Goal: Transaction & Acquisition: Purchase product/service

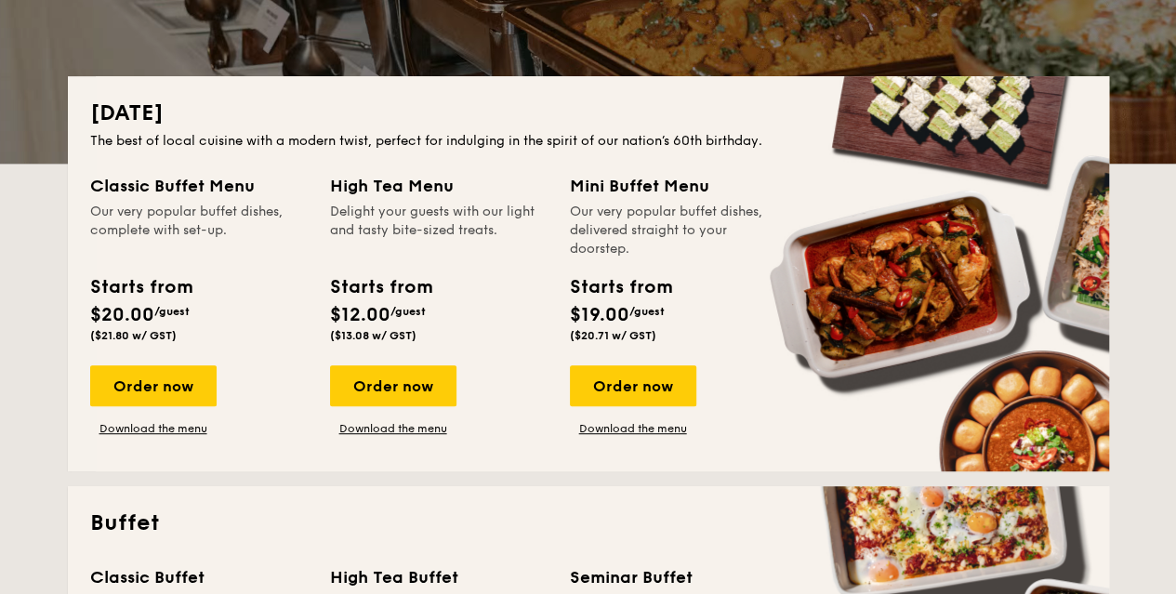
scroll to position [372, 0]
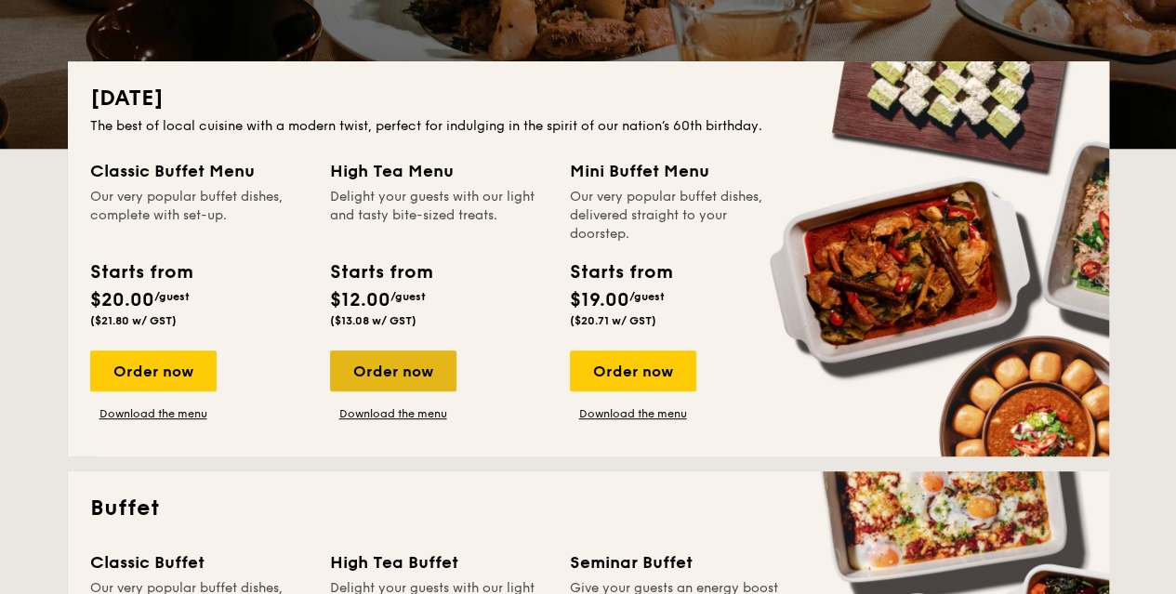
click at [420, 377] on div "Order now" at bounding box center [393, 371] width 126 height 41
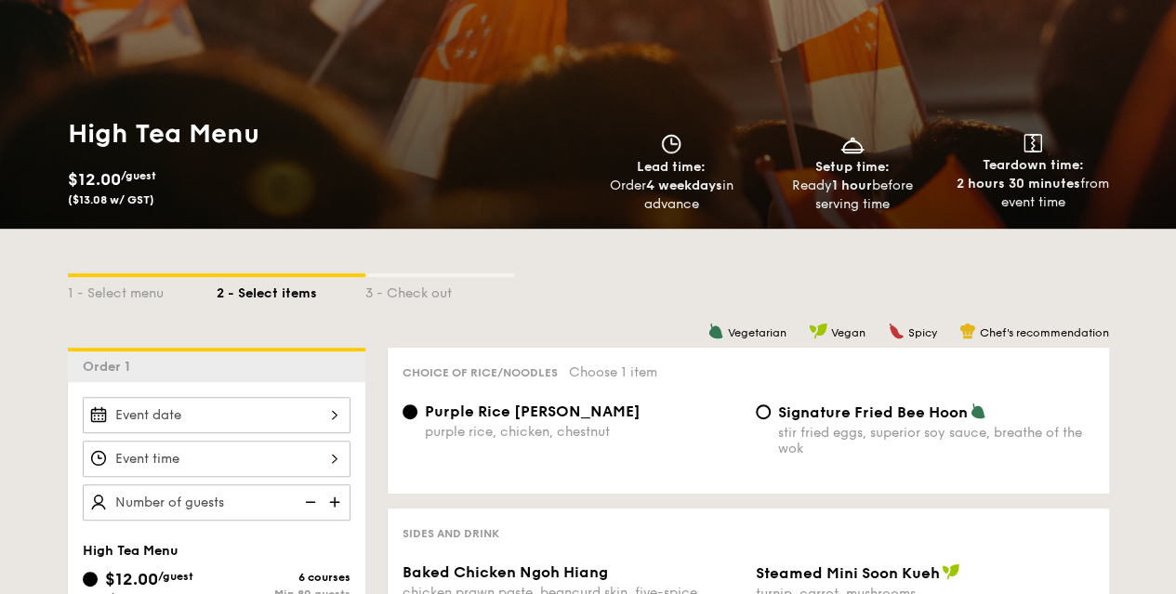
scroll to position [279, 0]
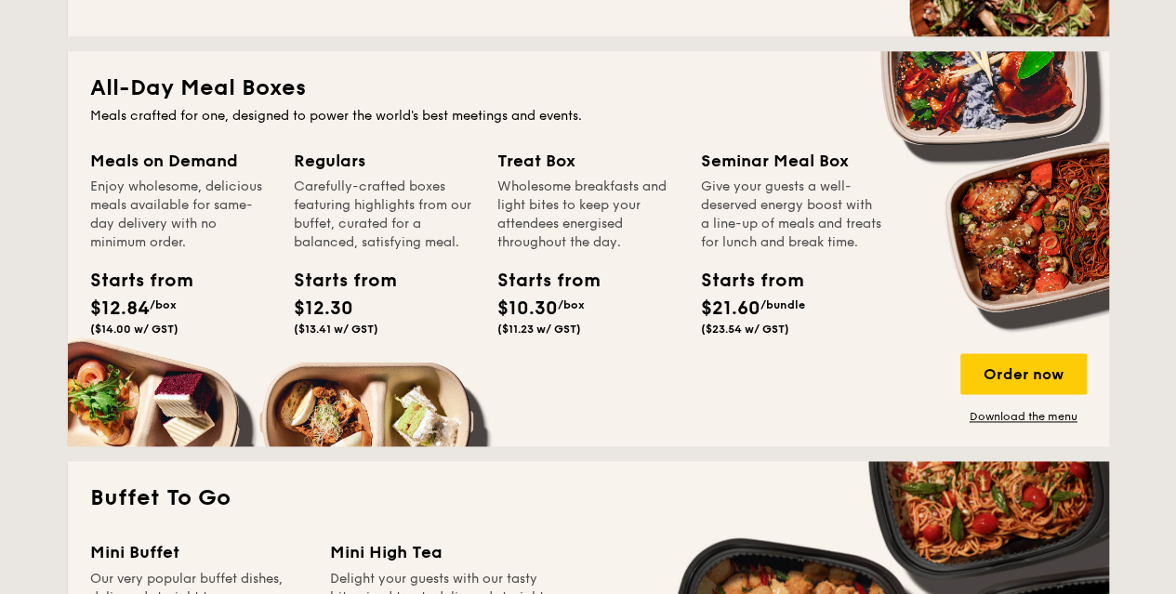
scroll to position [1209, 0]
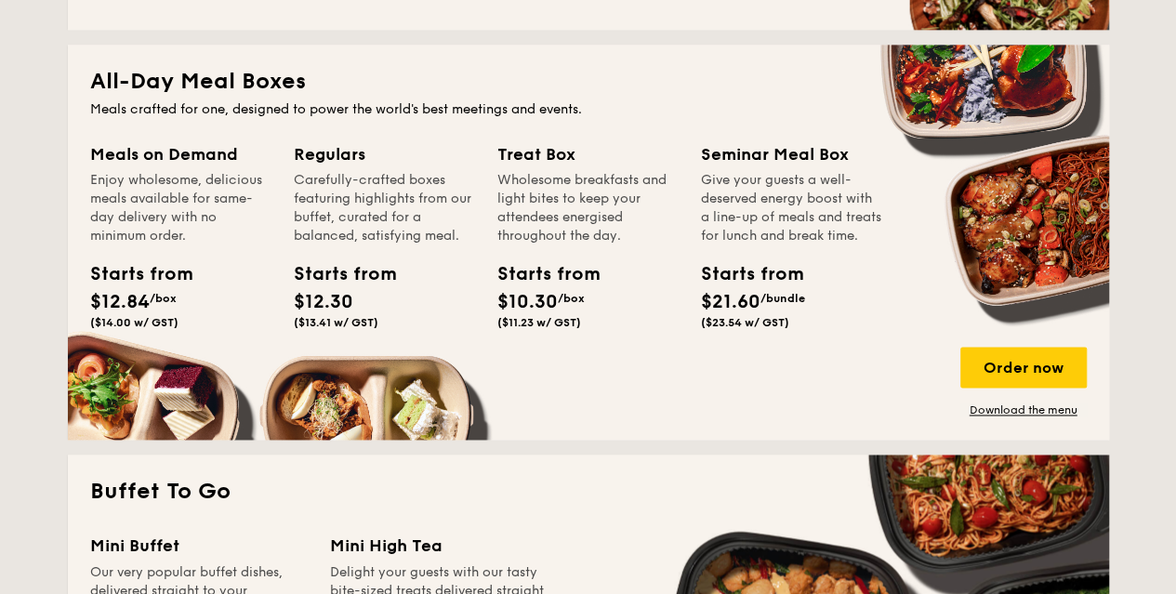
click at [552, 161] on div "Treat Box" at bounding box center [587, 154] width 181 height 26
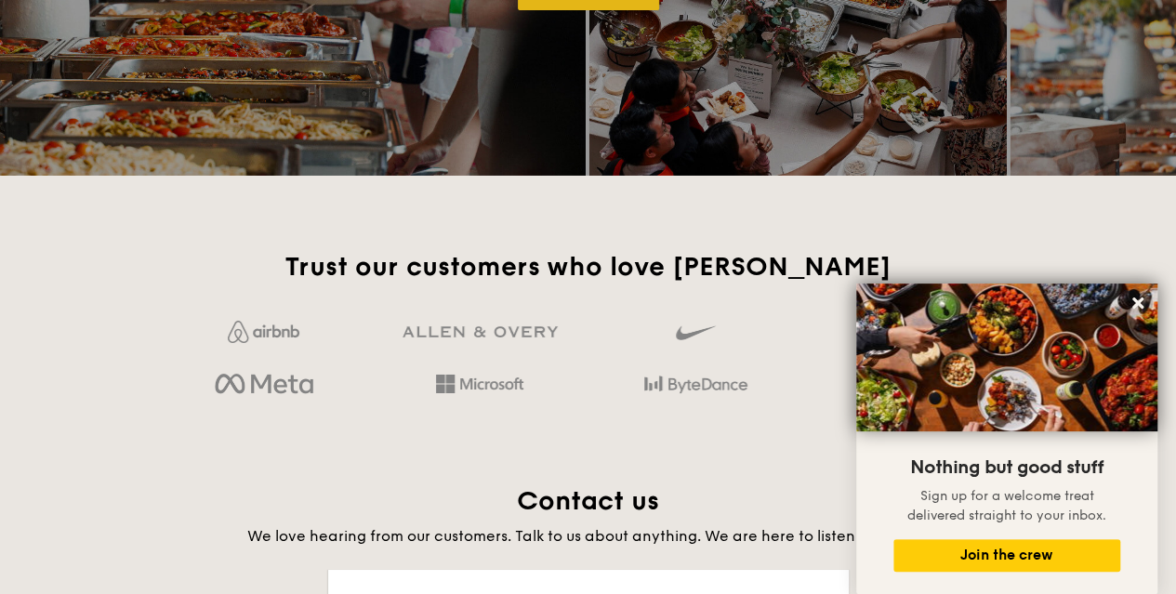
scroll to position [3347, 0]
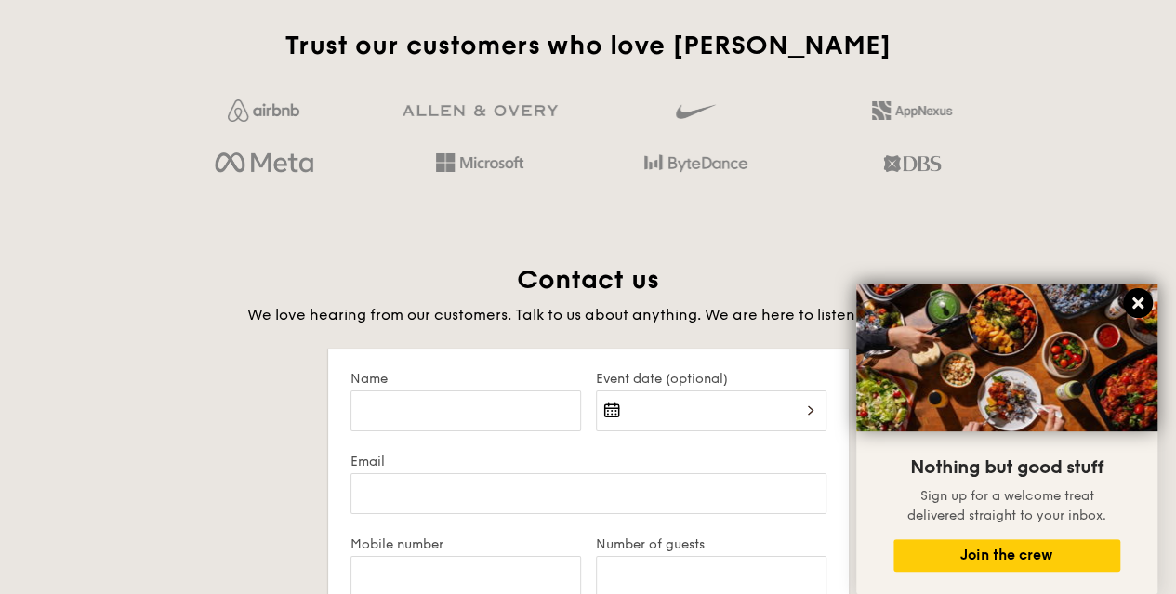
click at [1134, 305] on icon at bounding box center [1138, 303] width 11 height 11
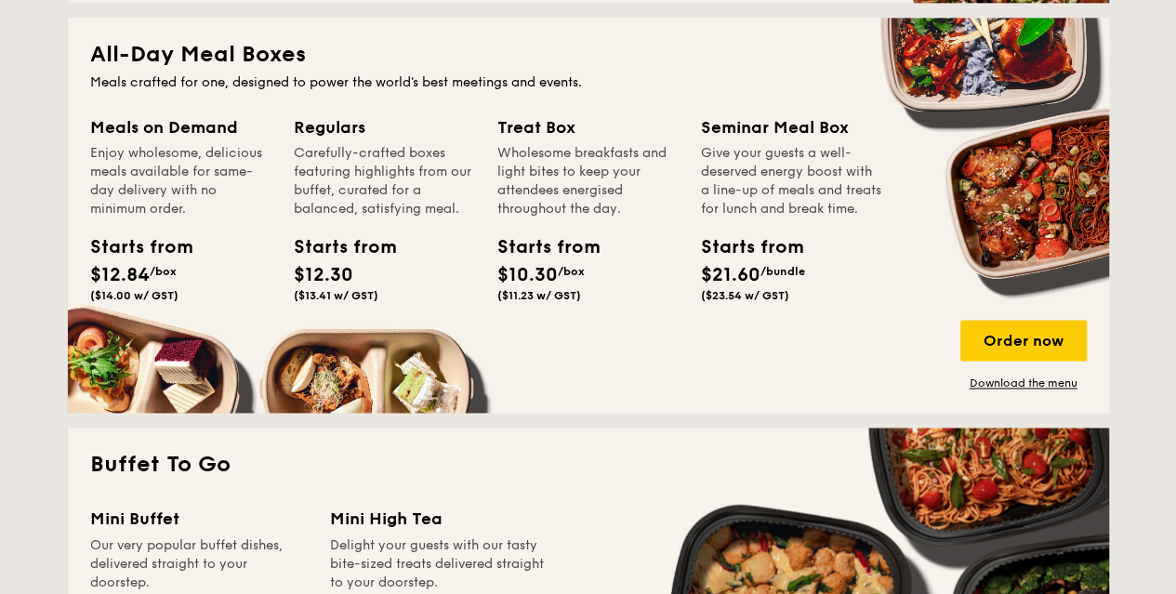
scroll to position [1302, 0]
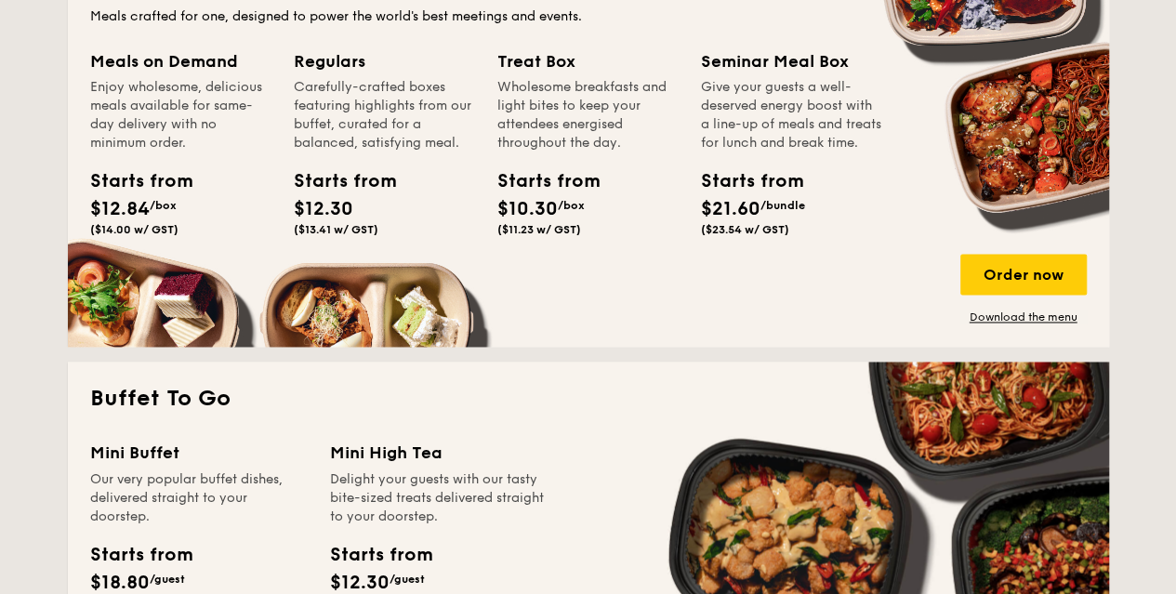
click at [980, 302] on div "Order now Download the menu" at bounding box center [1024, 289] width 126 height 71
click at [1002, 275] on div "Order now" at bounding box center [1024, 274] width 126 height 41
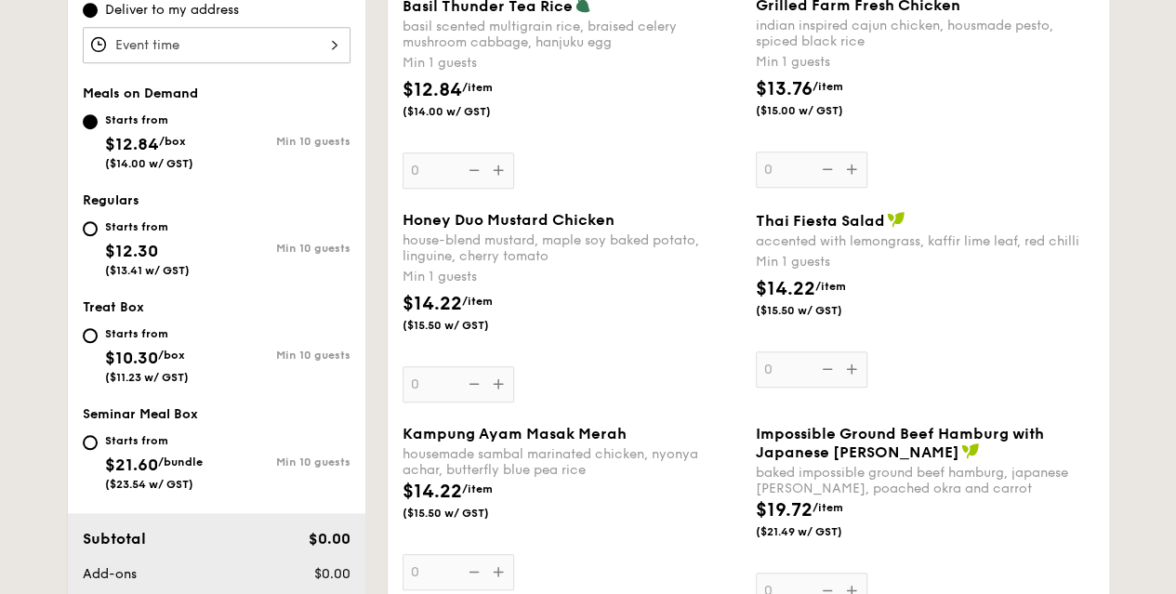
scroll to position [651, 0]
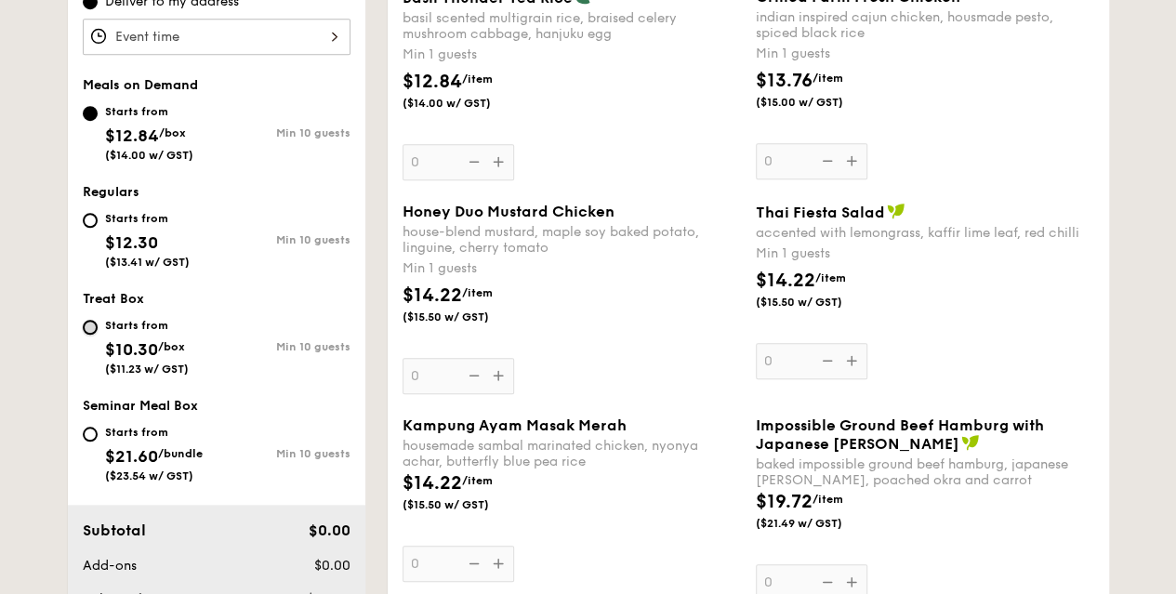
click at [91, 328] on input "Starts from $10.30 /box ($11.23 w/ GST) Min 10 guests" at bounding box center [90, 327] width 15 height 15
radio input "true"
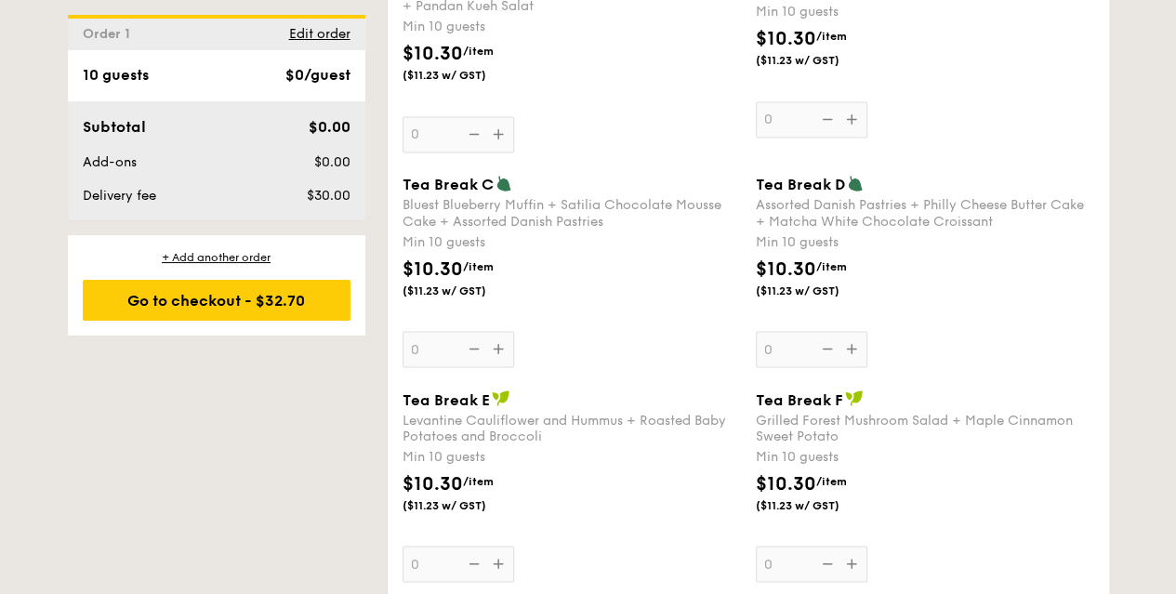
scroll to position [1581, 0]
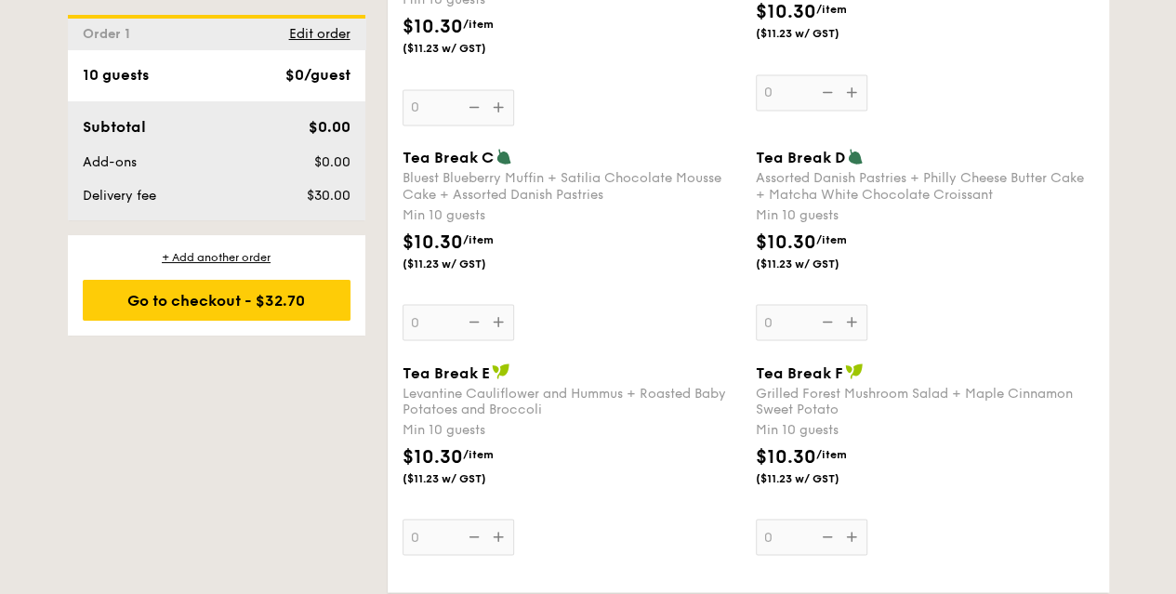
click at [869, 192] on div "Assorted Danish Pastries + Philly Cheese Butter Cake + Matcha White Chocolate C…" at bounding box center [925, 186] width 338 height 32
click at [868, 304] on input "0" at bounding box center [812, 322] width 112 height 36
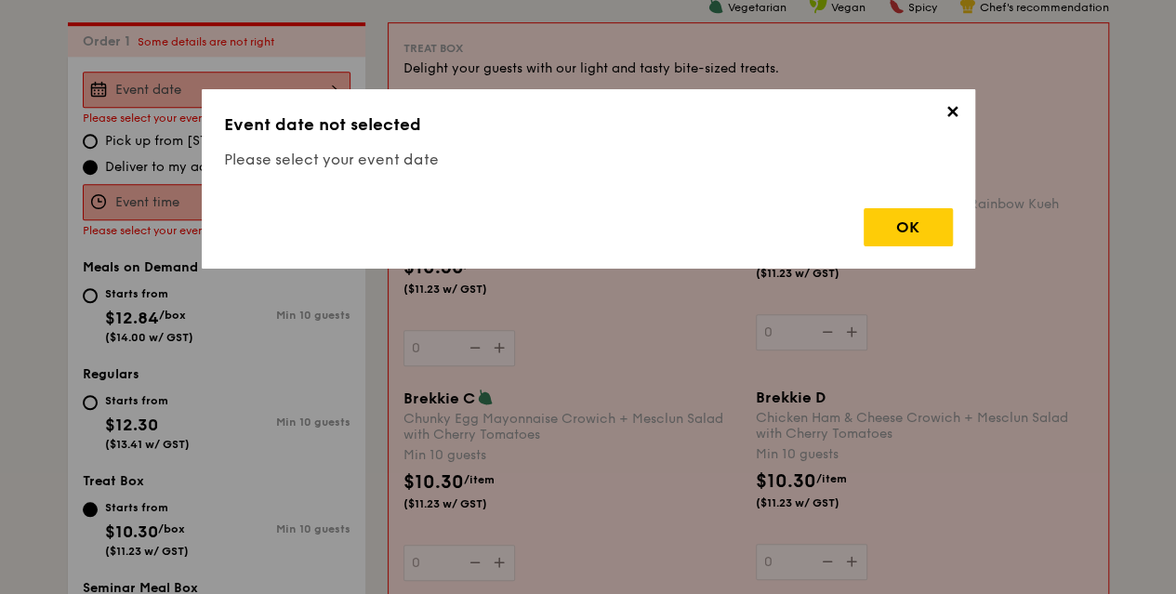
scroll to position [497, 0]
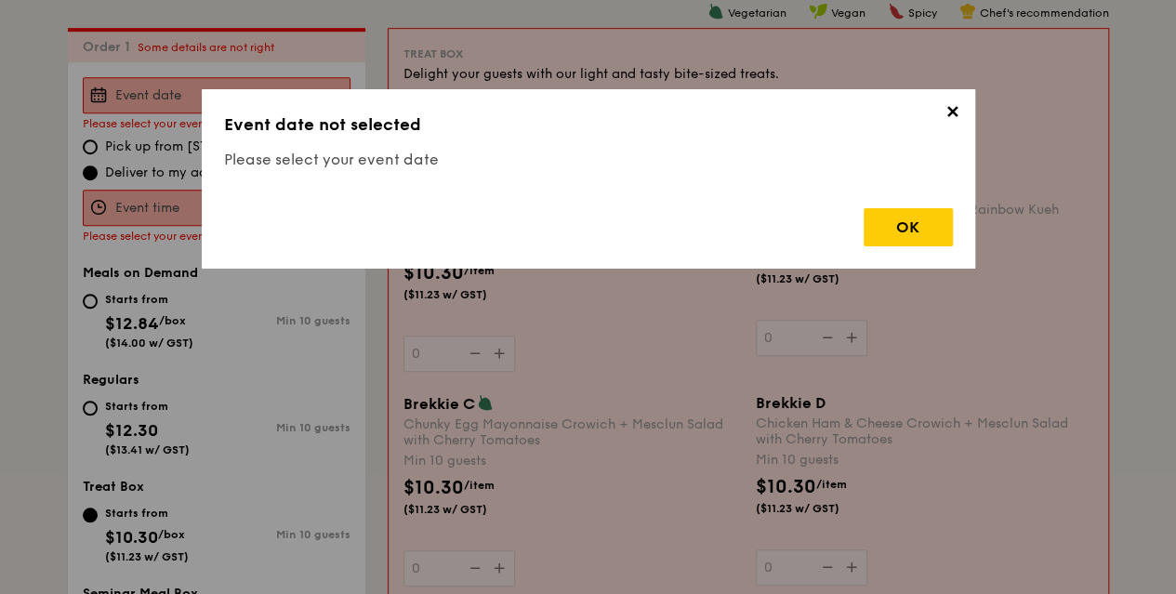
click at [953, 111] on span "✕" at bounding box center [953, 115] width 26 height 26
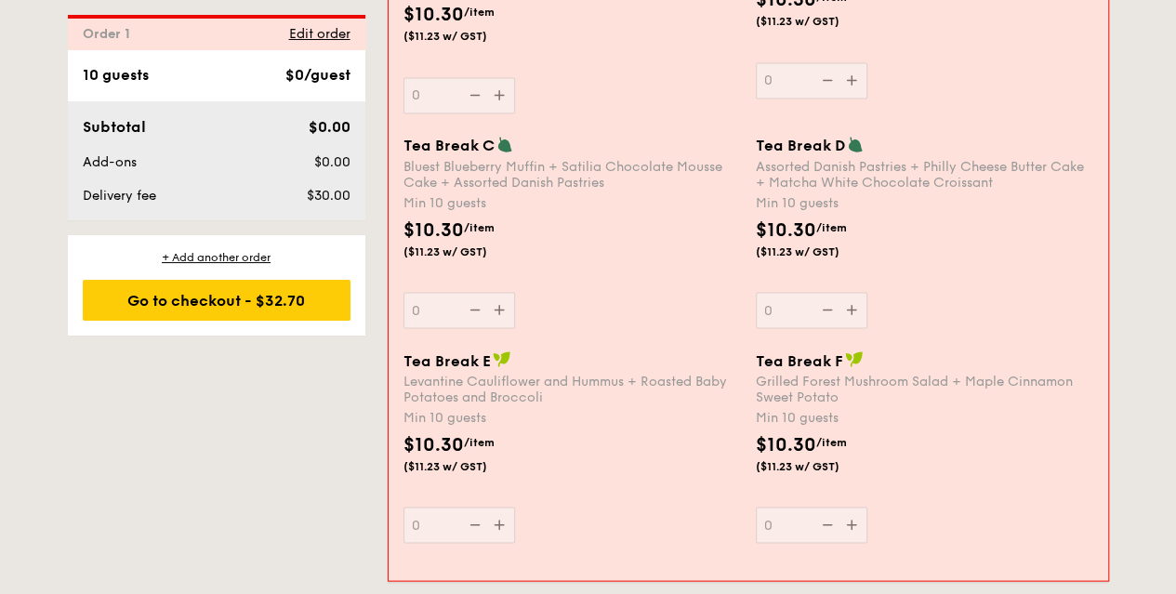
scroll to position [1519, 0]
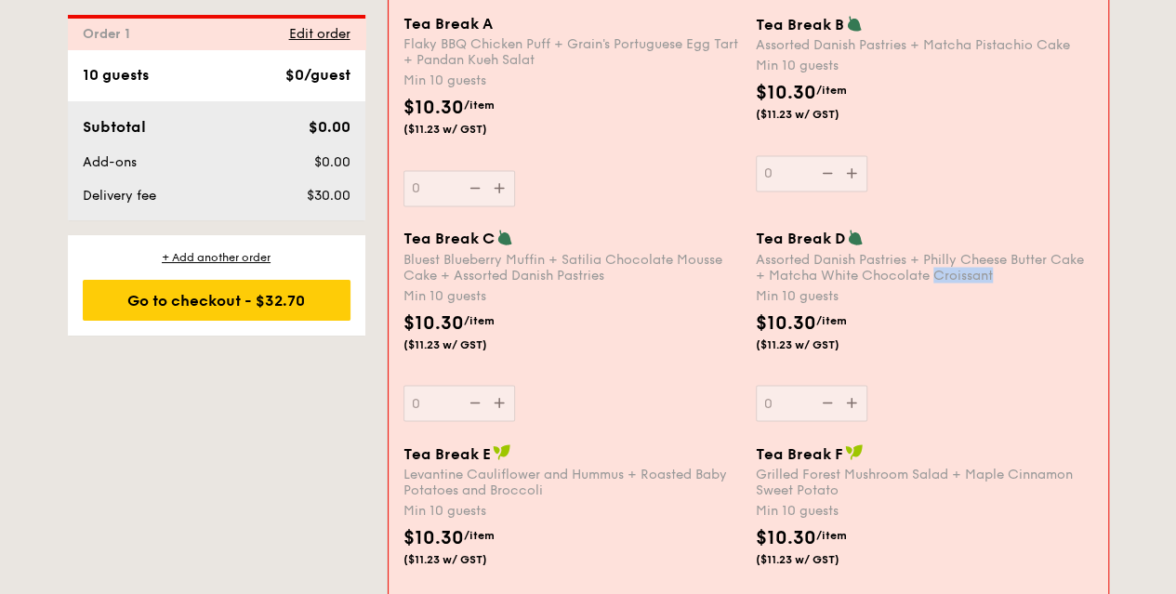
drag, startPoint x: 994, startPoint y: 277, endPoint x: 934, endPoint y: 277, distance: 60.4
click at [934, 277] on div "Assorted Danish Pastries + Philly Cheese Butter Cake + Matcha White Chocolate C…" at bounding box center [925, 267] width 338 height 32
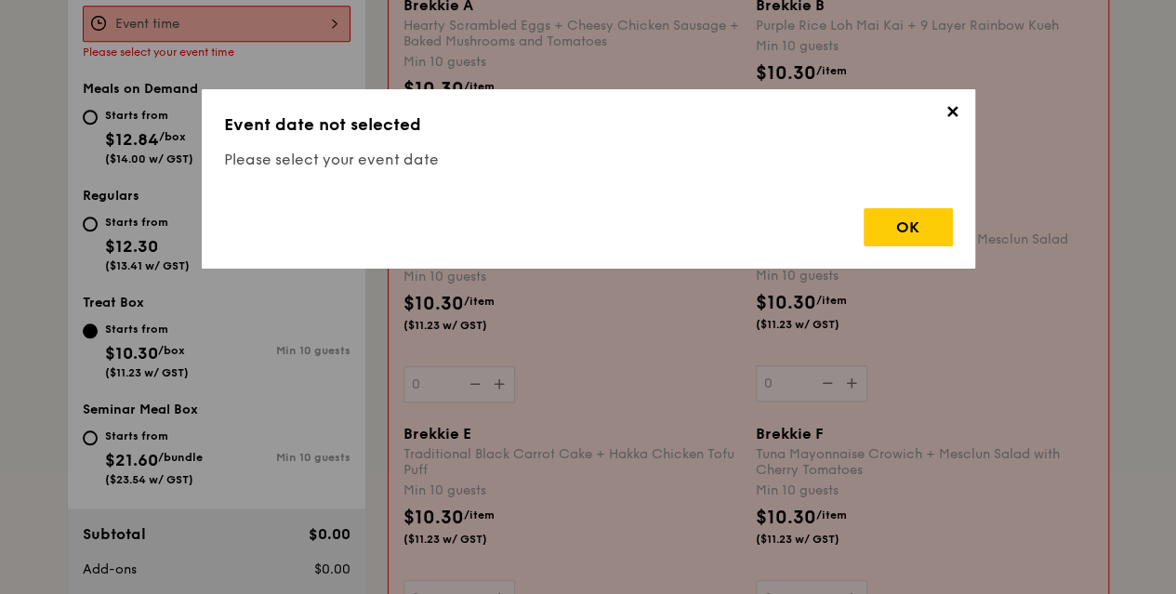
scroll to position [497, 0]
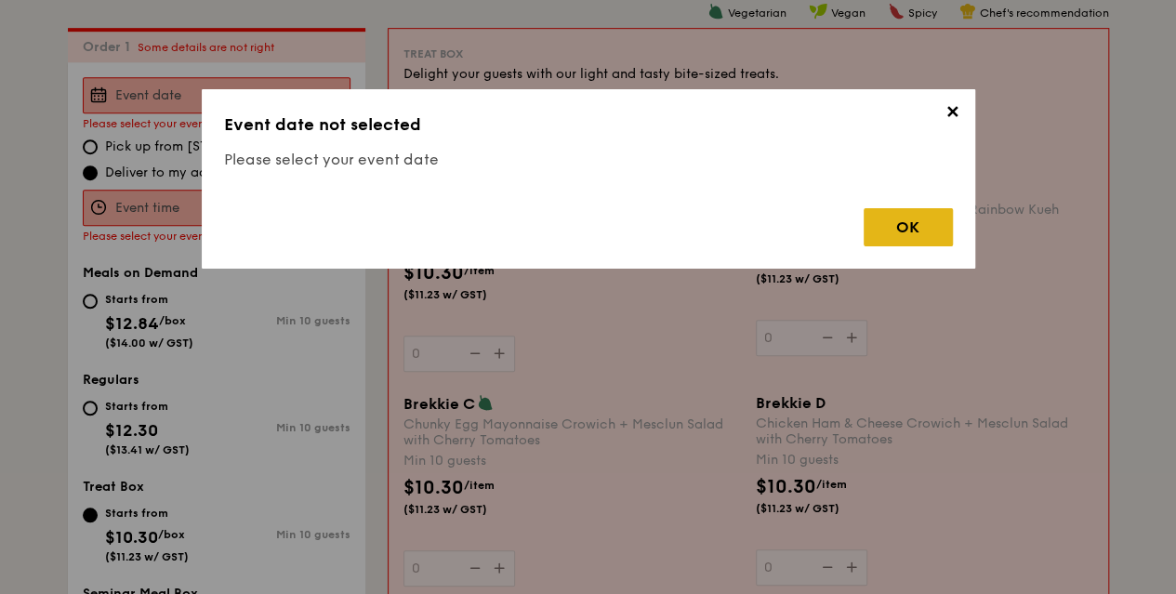
click at [939, 226] on div "OK" at bounding box center [908, 227] width 89 height 38
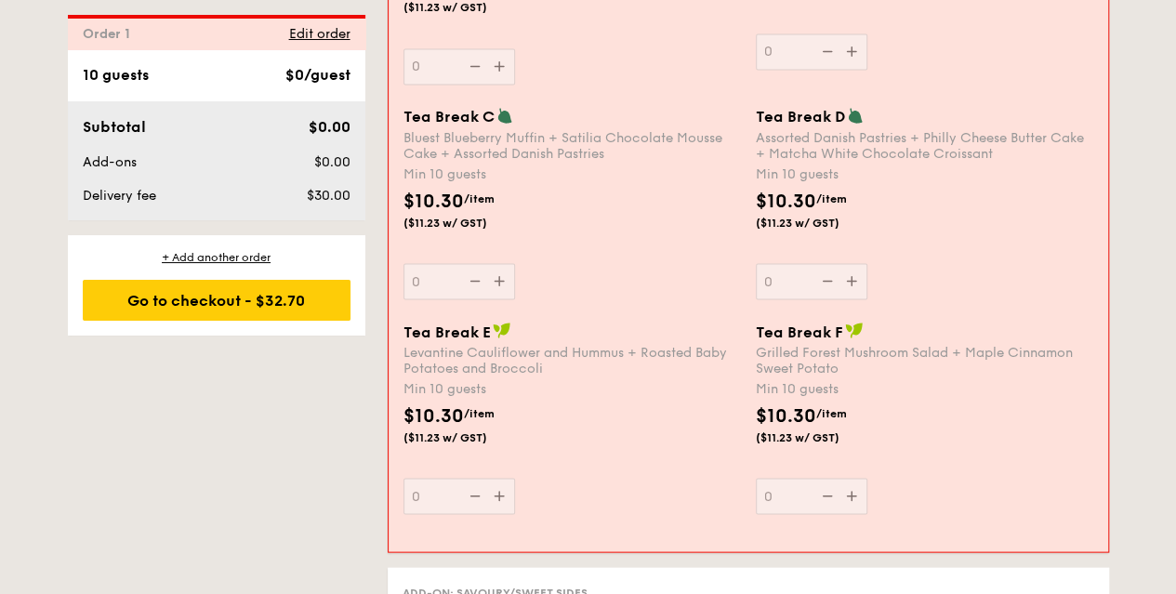
scroll to position [1612, 0]
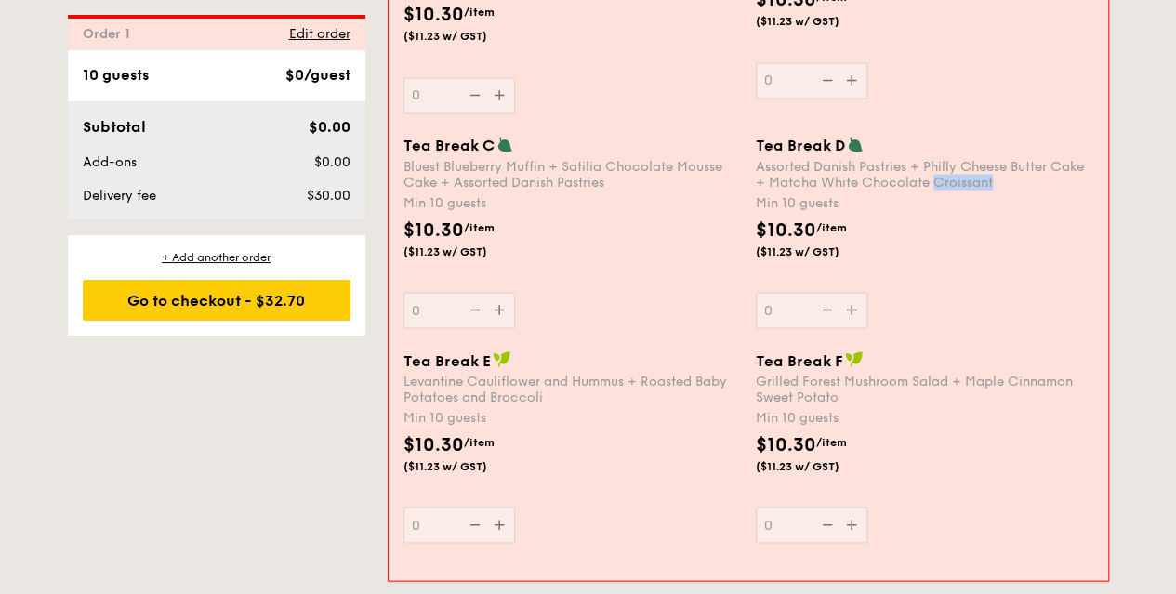
drag, startPoint x: 990, startPoint y: 180, endPoint x: 934, endPoint y: 176, distance: 56.9
click at [934, 176] on div "Assorted Danish Pastries + Philly Cheese Butter Cake + Matcha White Chocolate C…" at bounding box center [925, 174] width 338 height 32
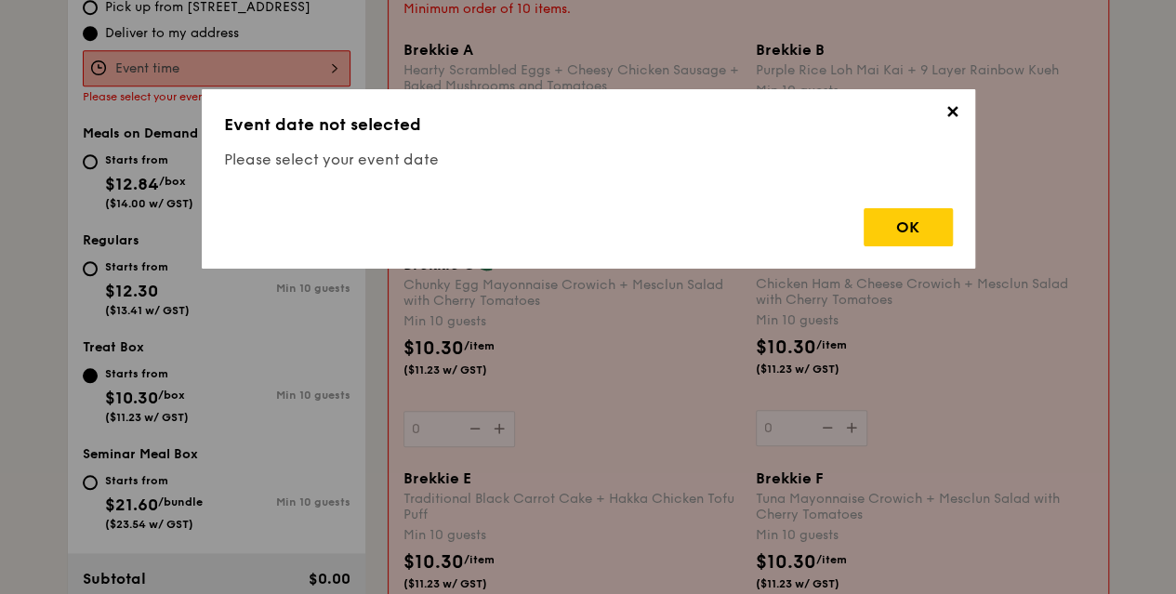
scroll to position [497, 0]
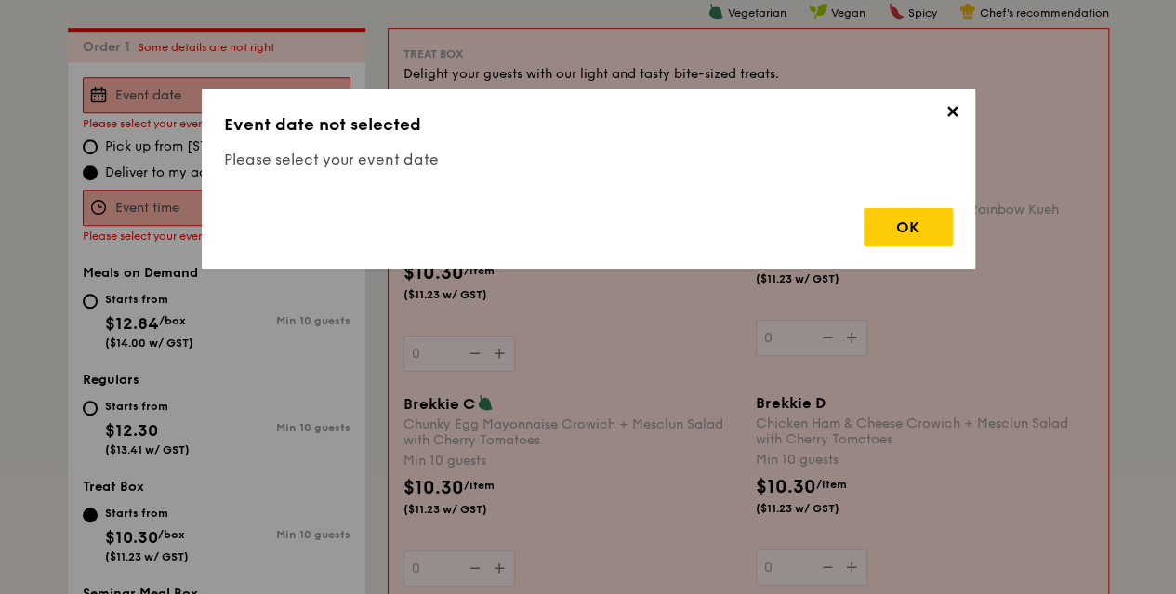
drag, startPoint x: 937, startPoint y: 172, endPoint x: 942, endPoint y: 116, distance: 56.0
click at [943, 116] on span "✕" at bounding box center [953, 115] width 26 height 26
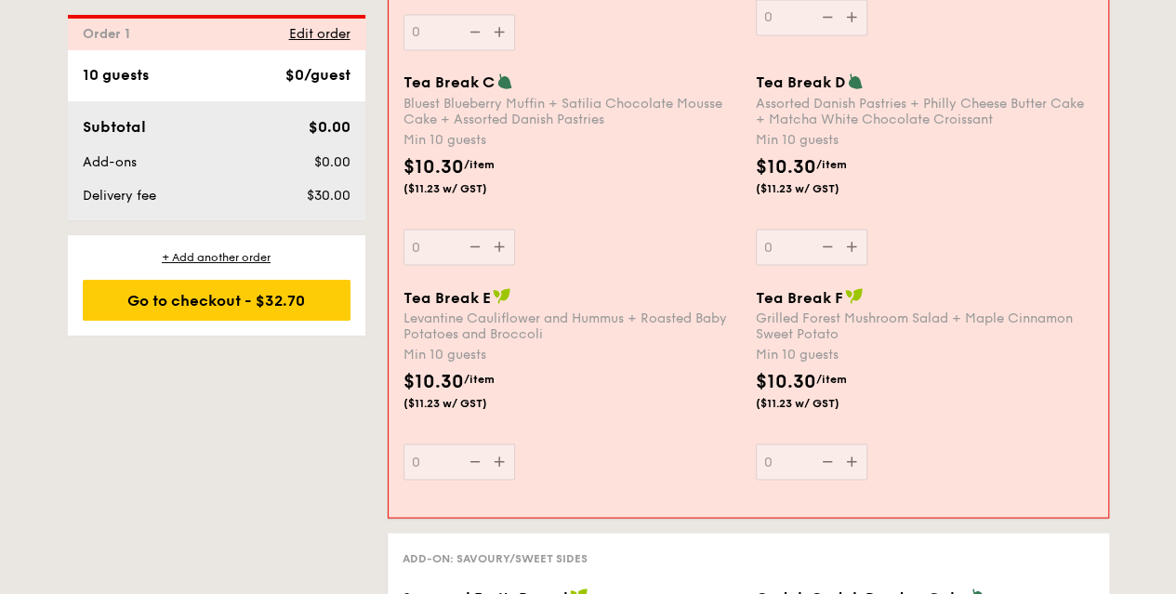
scroll to position [1705, 0]
